Goal: Task Accomplishment & Management: Manage account settings

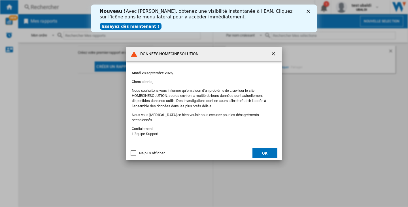
click at [308, 12] on polygon "Fermer" at bounding box center [307, 11] width 3 height 3
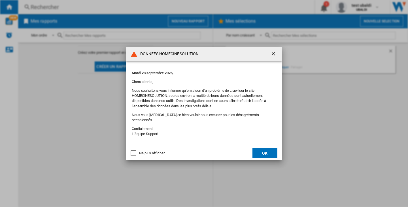
click at [253, 146] on md-dialog-actions "Ne plus afficher OK" at bounding box center [204, 153] width 156 height 14
click at [264, 155] on button "OK" at bounding box center [264, 153] width 25 height 10
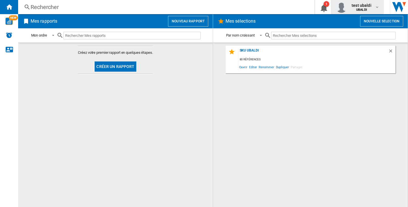
click at [368, 2] on div "test ubaldi UBALDI" at bounding box center [357, 6] width 44 height 11
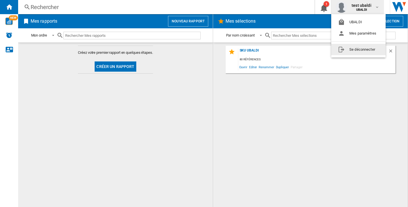
click at [361, 46] on button "Se déconnecter" at bounding box center [358, 49] width 54 height 11
